Goal: Transaction & Acquisition: Purchase product/service

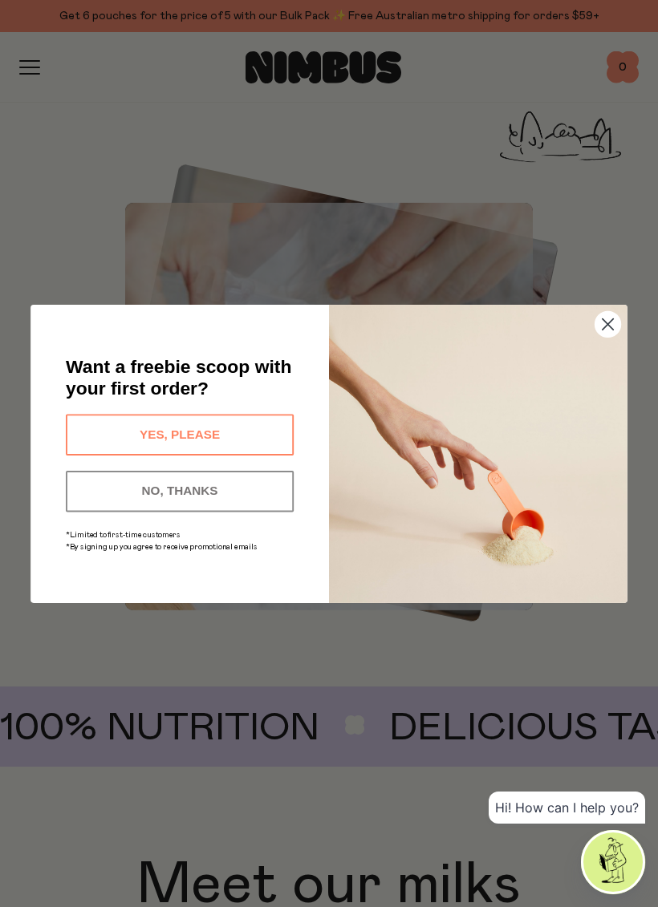
scroll to position [1065, 0]
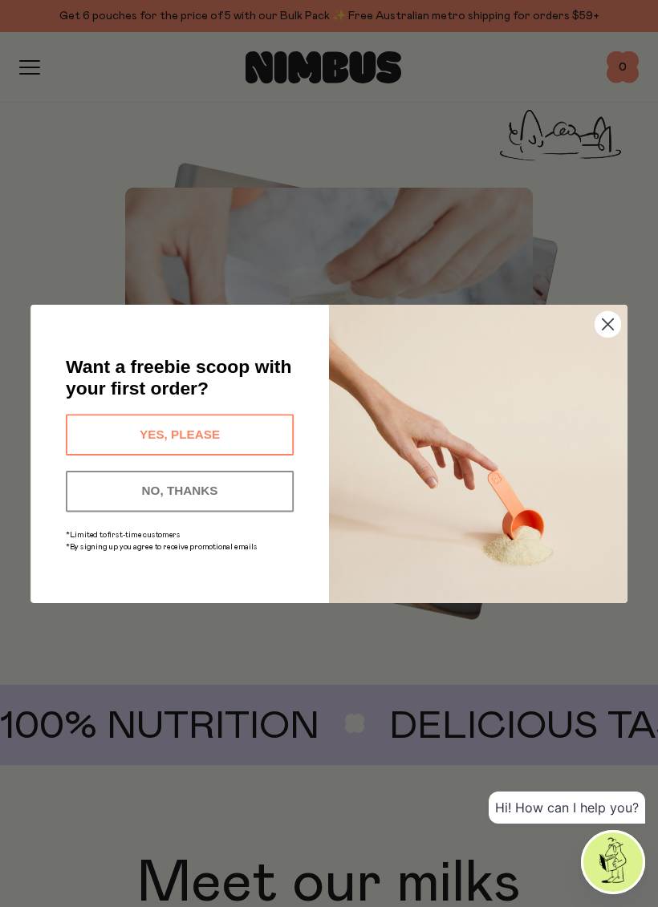
click at [619, 336] on circle "Close dialog" at bounding box center [608, 324] width 26 height 26
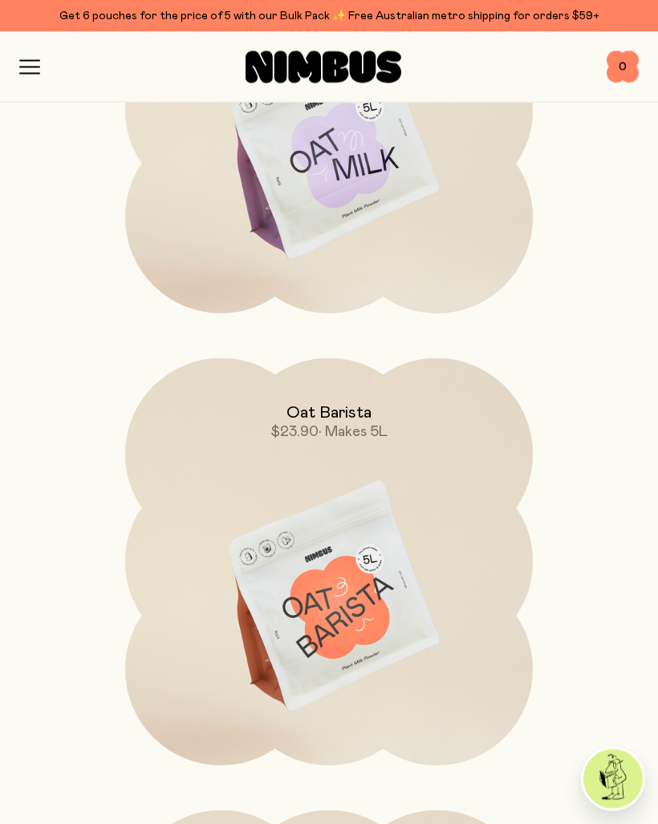
click at [359, 574] on img at bounding box center [328, 598] width 407 height 479
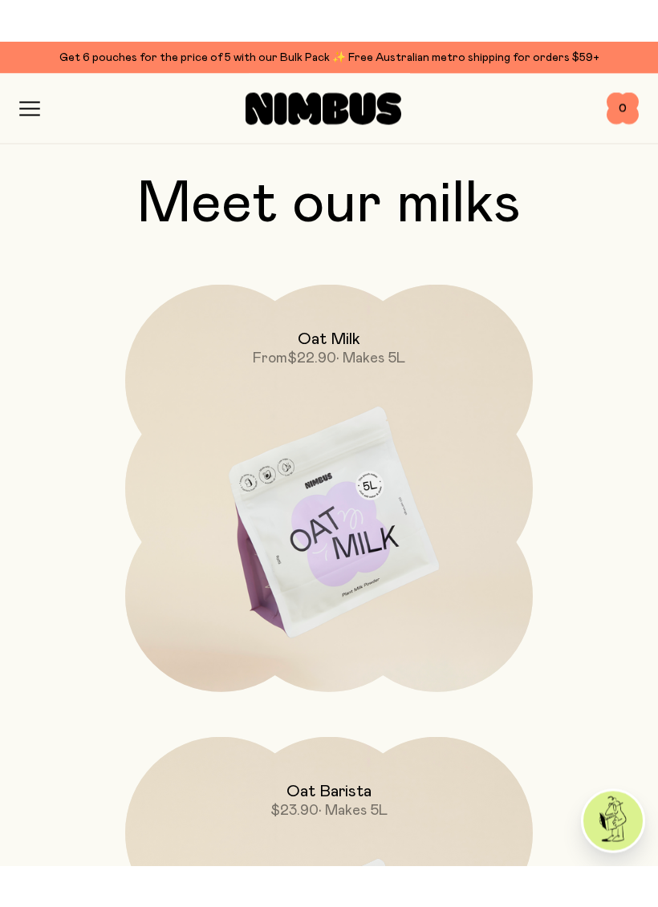
scroll to position [1670, 0]
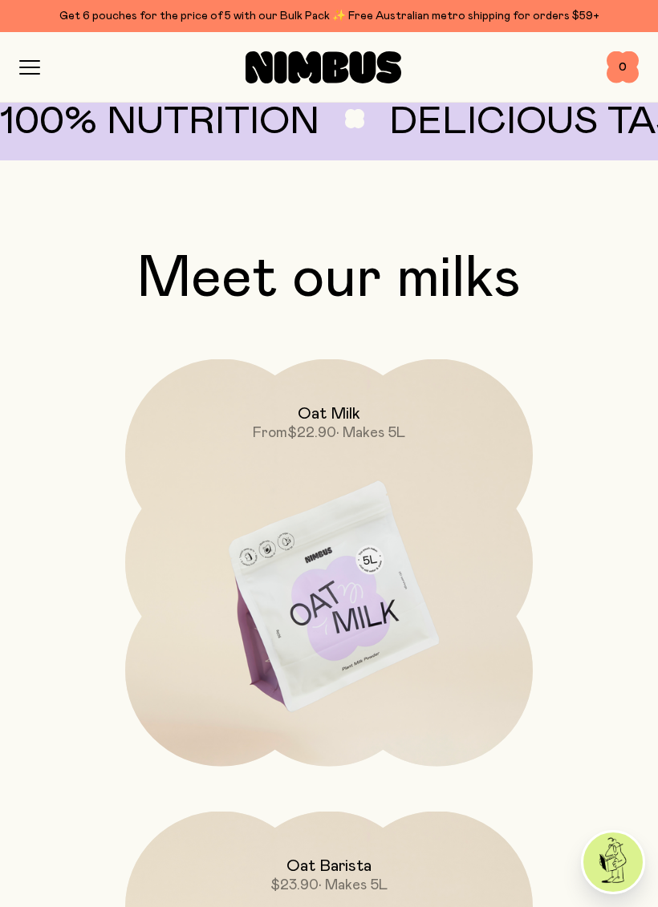
click at [403, 488] on img at bounding box center [328, 598] width 407 height 479
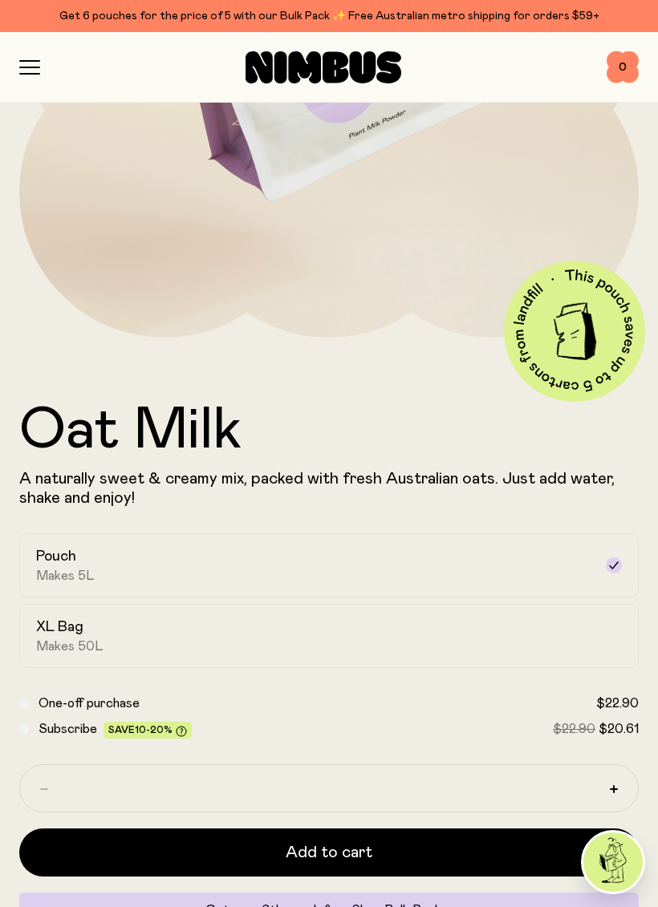
scroll to position [407, 0]
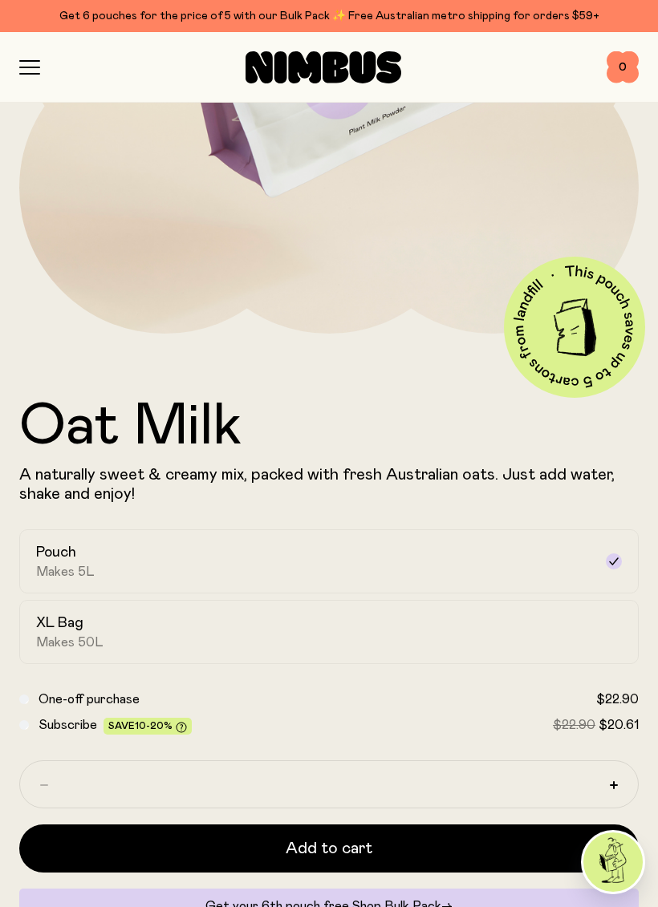
click at [217, 630] on div "XL Bag Makes 50L" at bounding box center [314, 632] width 557 height 37
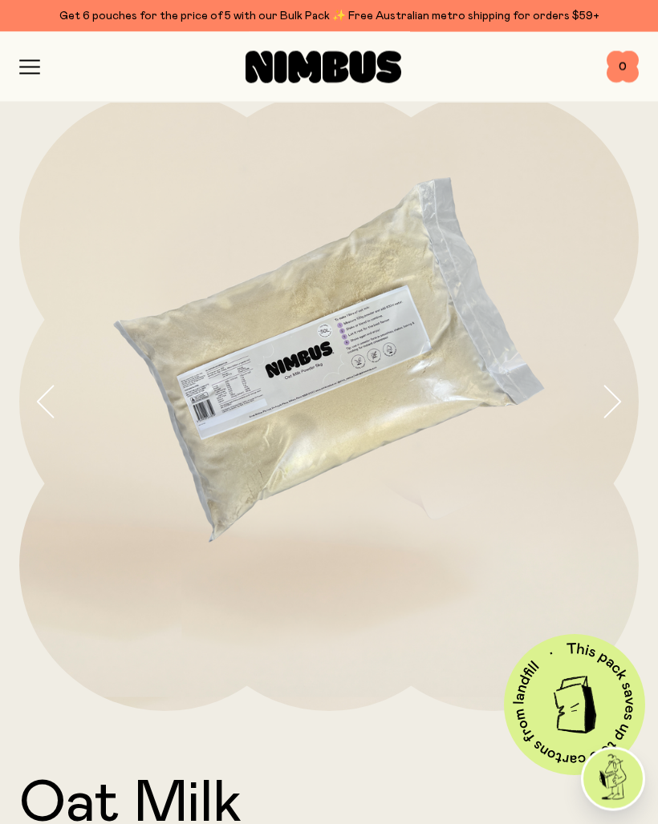
scroll to position [0, 0]
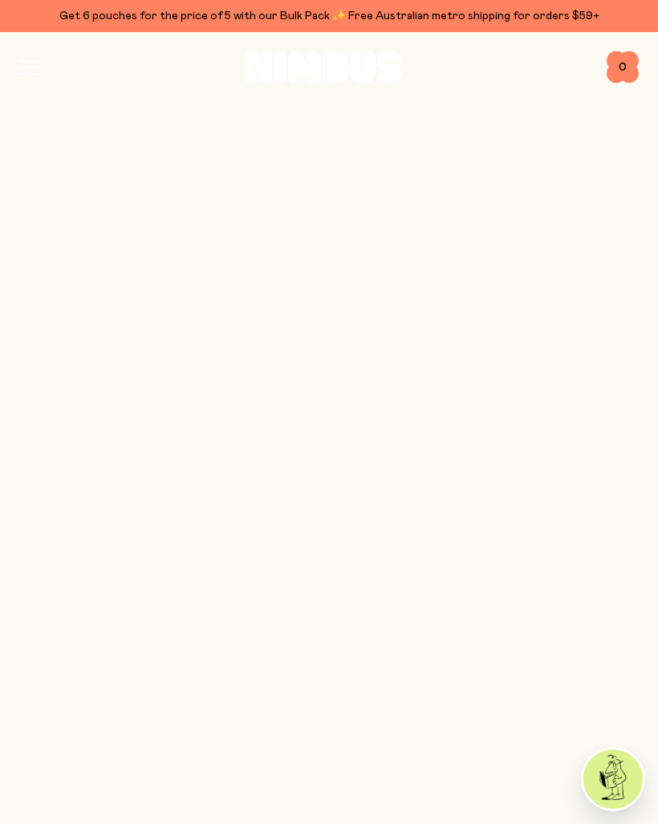
scroll to position [1670, 0]
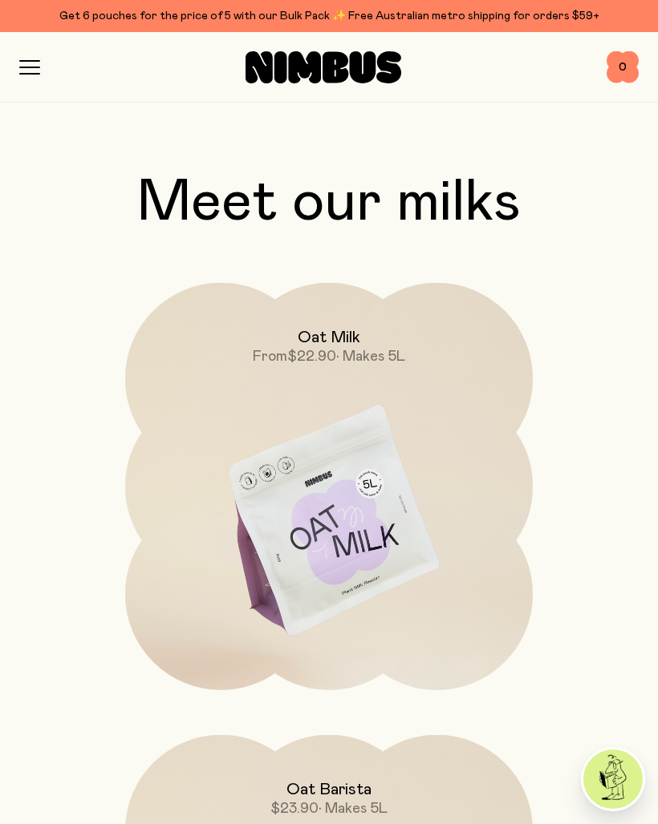
click at [381, 537] on img at bounding box center [328, 522] width 407 height 479
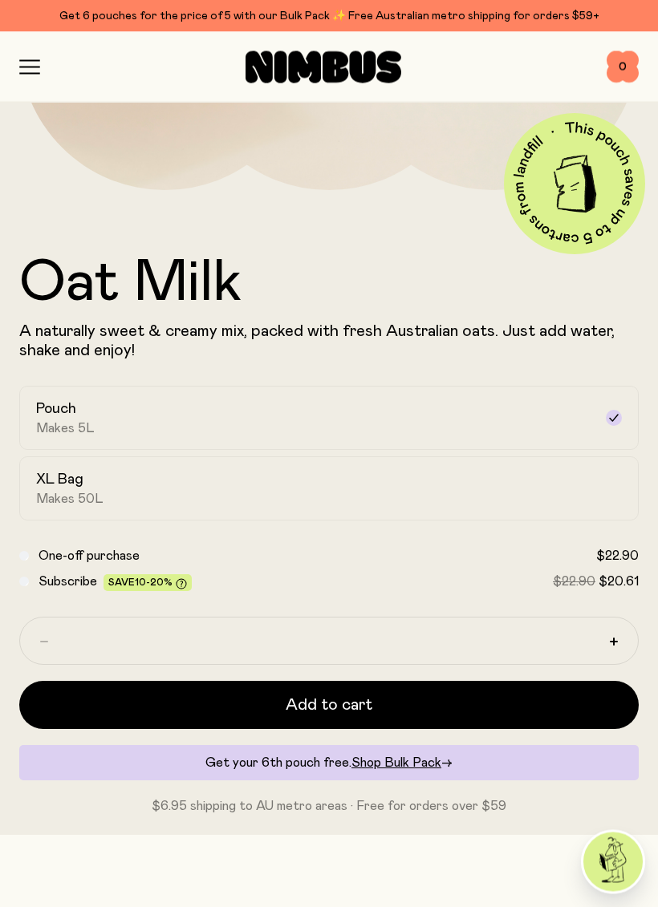
scroll to position [551, 0]
click at [407, 761] on span "Shop Bulk Pack" at bounding box center [396, 762] width 90 height 13
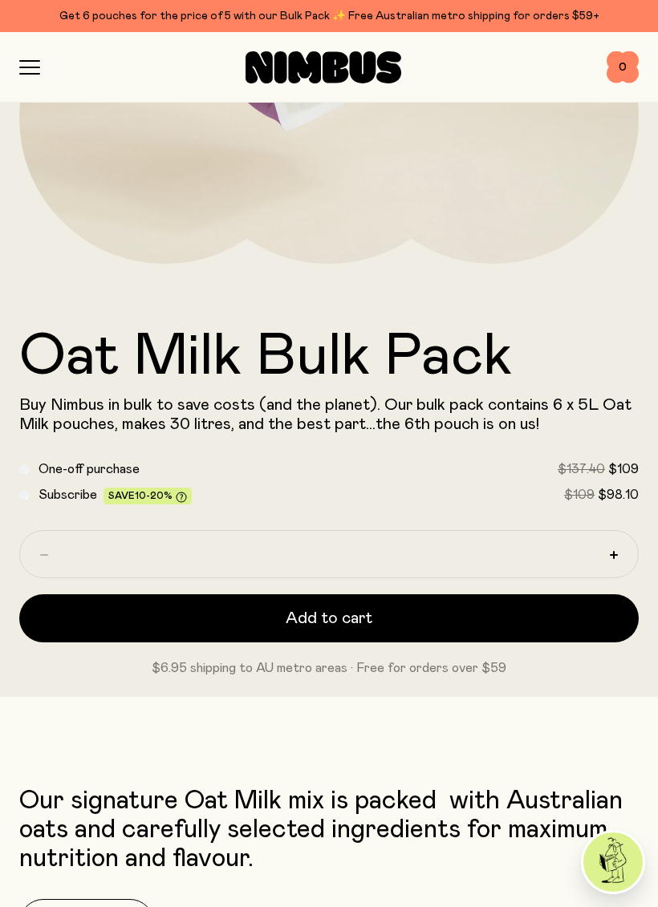
scroll to position [474, 0]
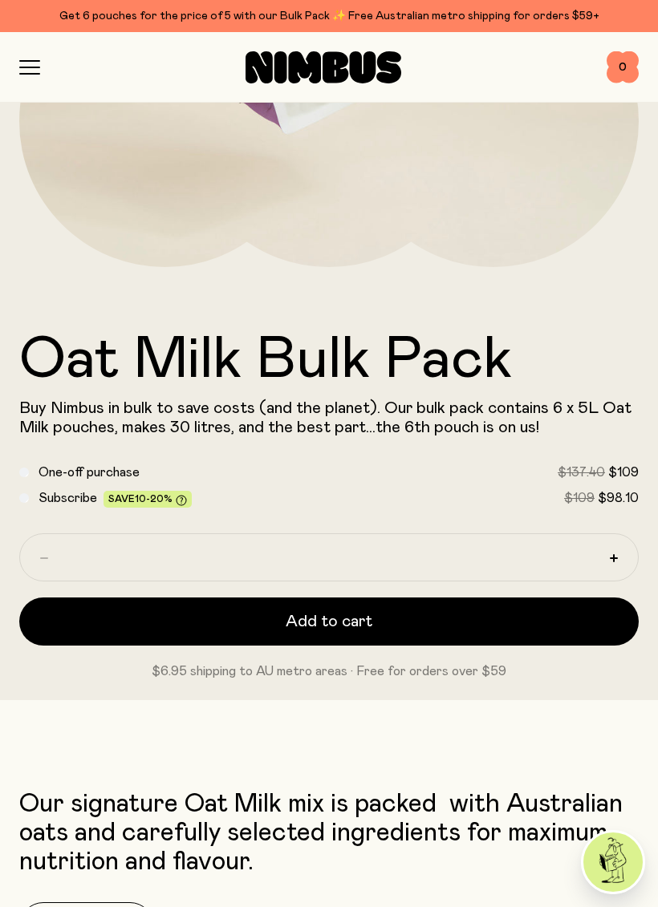
click at [487, 622] on button "Add to cart" at bounding box center [328, 621] width 619 height 48
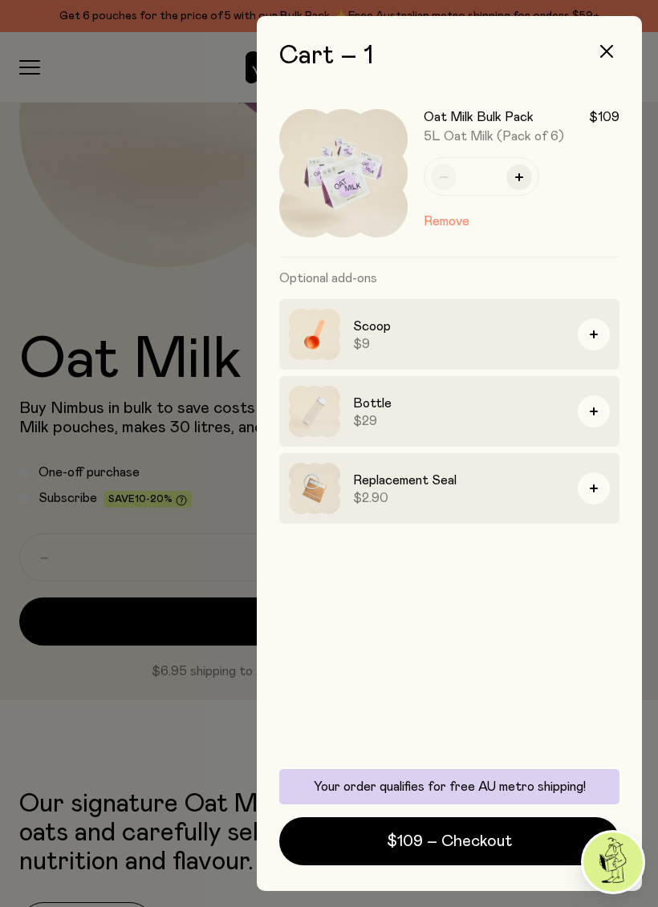
click at [471, 824] on span "$109 – Checkout" at bounding box center [449, 841] width 125 height 22
